Goal: Navigation & Orientation: Find specific page/section

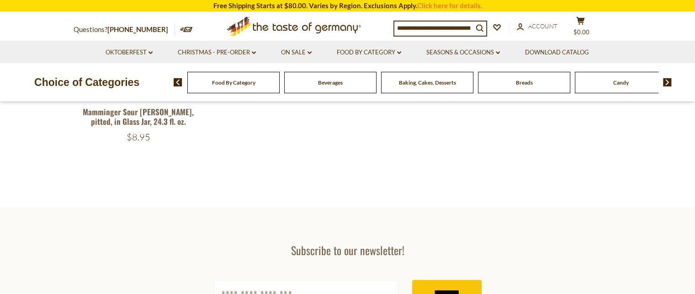
scroll to position [231, 0]
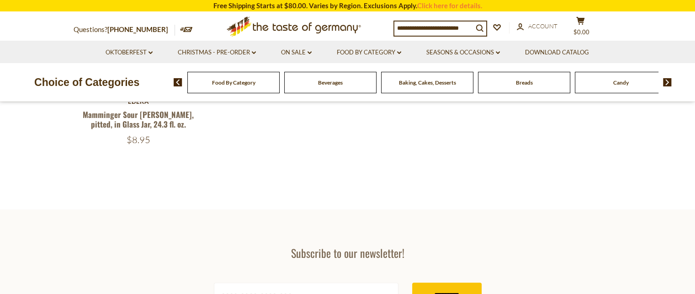
click at [239, 87] on div "Food By Category" at bounding box center [233, 82] width 92 height 21
click at [223, 84] on span "Food By Category" at bounding box center [233, 82] width 43 height 7
click at [176, 83] on img at bounding box center [178, 82] width 9 height 8
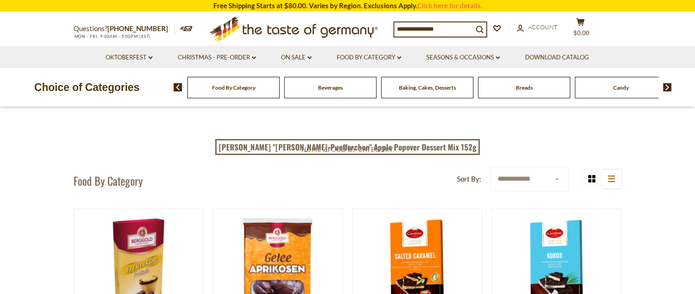
click at [176, 83] on img at bounding box center [178, 87] width 9 height 8
click at [663, 85] on img at bounding box center [667, 87] width 9 height 8
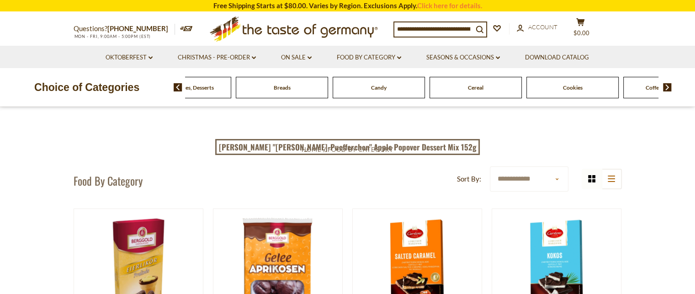
click at [663, 85] on img at bounding box center [667, 87] width 9 height 8
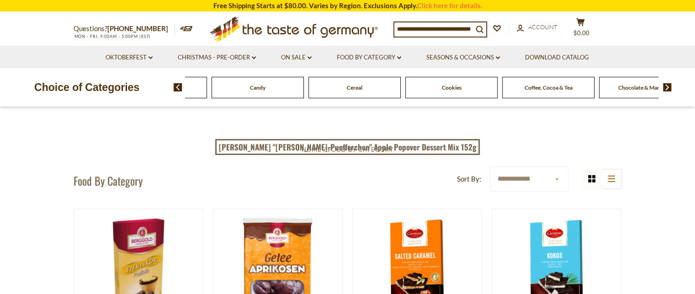
click at [663, 85] on img at bounding box center [667, 87] width 9 height 8
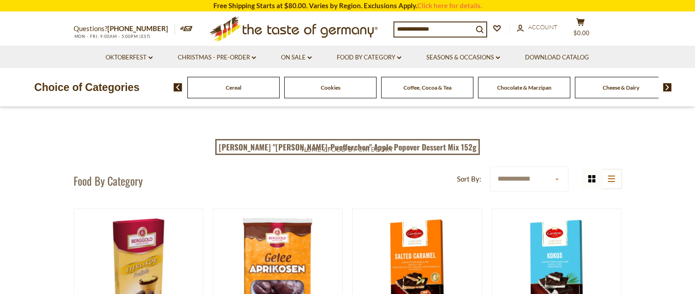
click at [663, 85] on img at bounding box center [667, 87] width 9 height 8
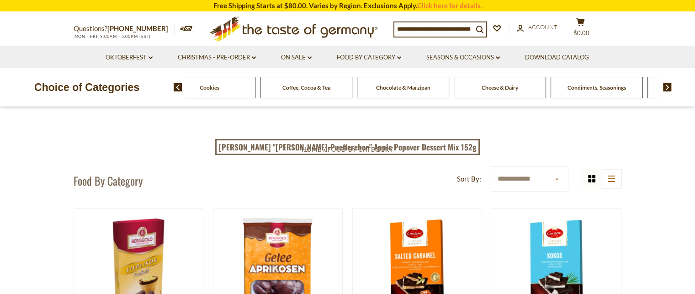
click at [603, 90] on span "Condiments, Seasonings" at bounding box center [596, 87] width 58 height 7
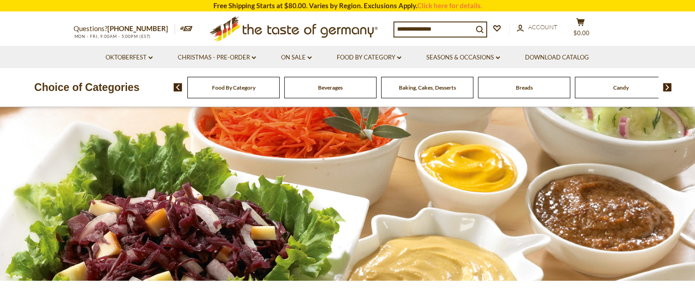
click at [667, 86] on img at bounding box center [667, 87] width 9 height 8
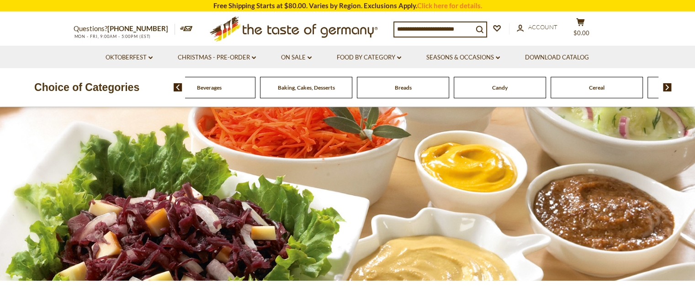
click at [667, 86] on img at bounding box center [667, 87] width 9 height 8
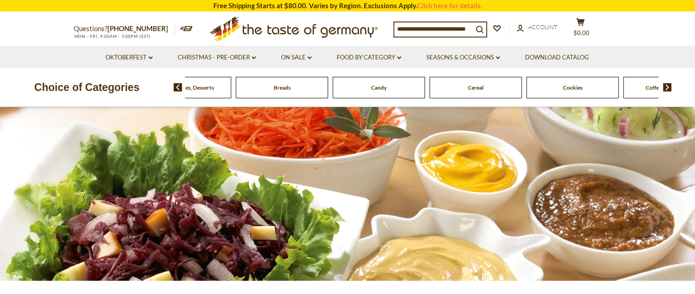
click at [667, 86] on img at bounding box center [667, 87] width 9 height 8
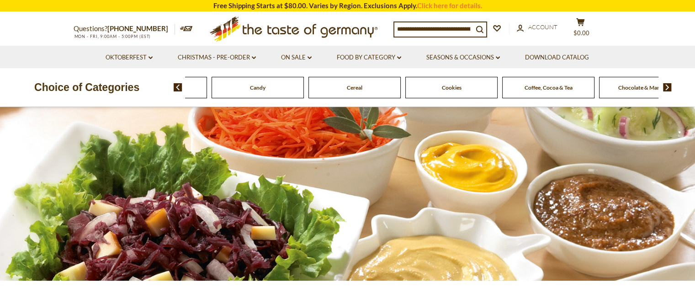
click at [667, 86] on img at bounding box center [667, 87] width 9 height 8
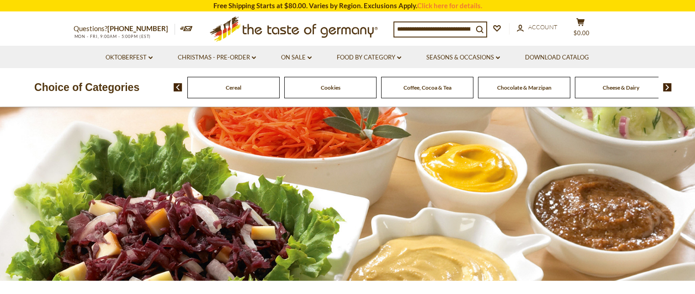
click at [667, 86] on img at bounding box center [667, 87] width 9 height 8
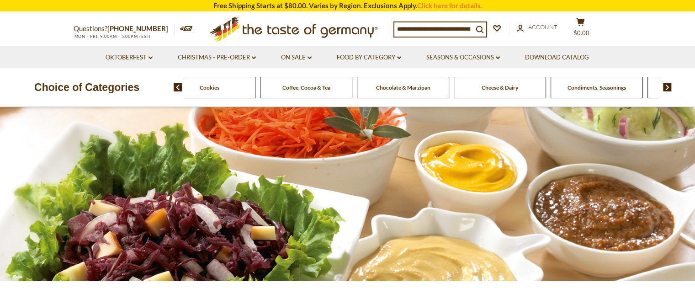
click at [666, 87] on img at bounding box center [667, 87] width 9 height 8
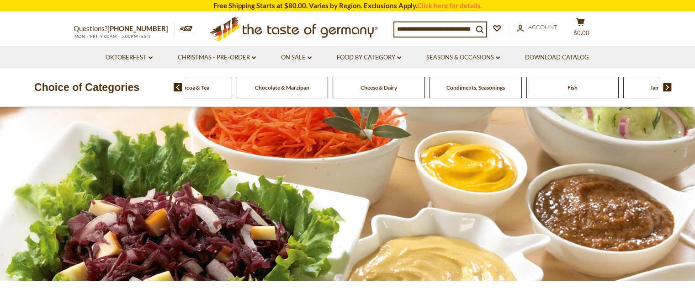
click at [666, 87] on img at bounding box center [667, 87] width 9 height 8
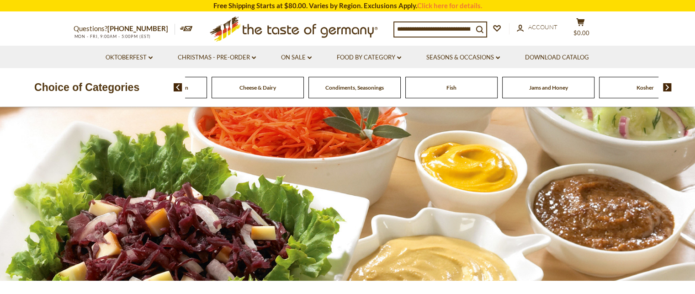
click at [666, 87] on img at bounding box center [667, 87] width 9 height 8
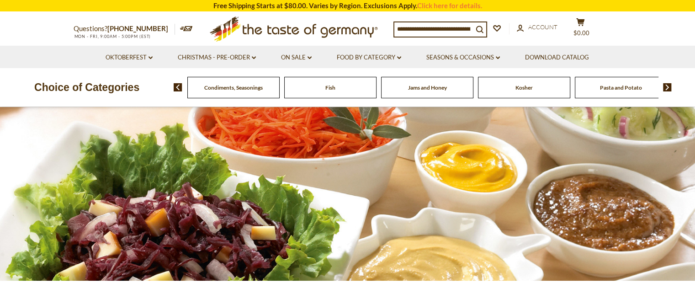
click at [666, 87] on img at bounding box center [667, 87] width 9 height 8
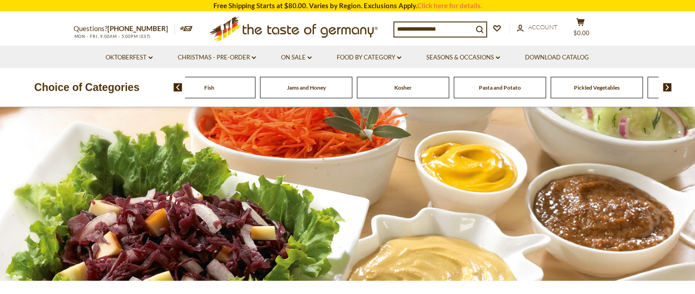
click at [666, 87] on img at bounding box center [667, 87] width 9 height 8
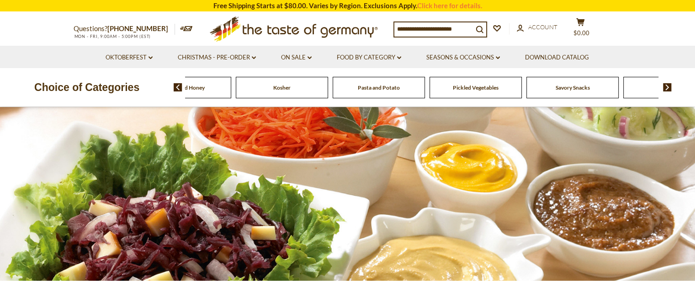
click at [666, 87] on img at bounding box center [667, 87] width 9 height 8
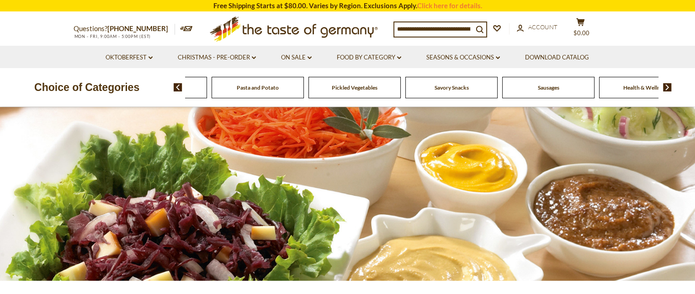
click at [666, 87] on img at bounding box center [667, 87] width 9 height 8
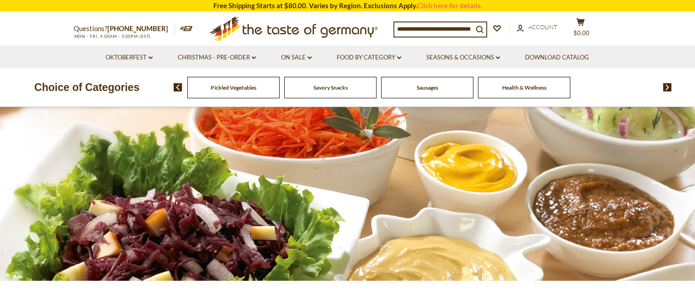
click at [666, 87] on img at bounding box center [667, 87] width 9 height 8
